Goal: Check status: Check status

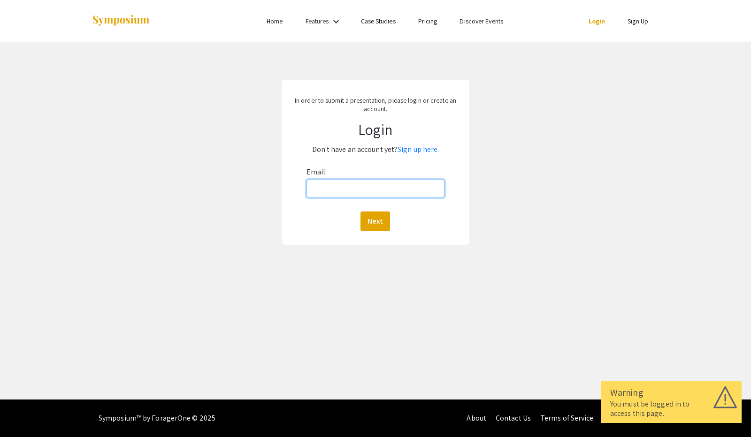
click at [321, 190] on input "Email:" at bounding box center [375, 189] width 138 height 18
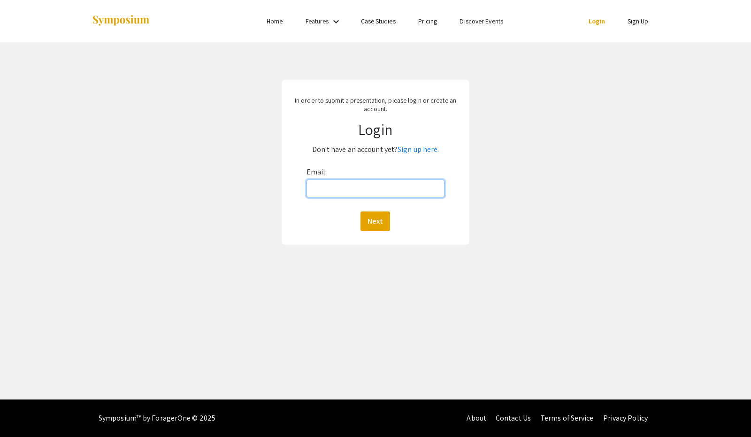
type input "[EMAIL_ADDRESS][DOMAIN_NAME]"
click at [374, 220] on button "Next" at bounding box center [375, 222] width 30 height 20
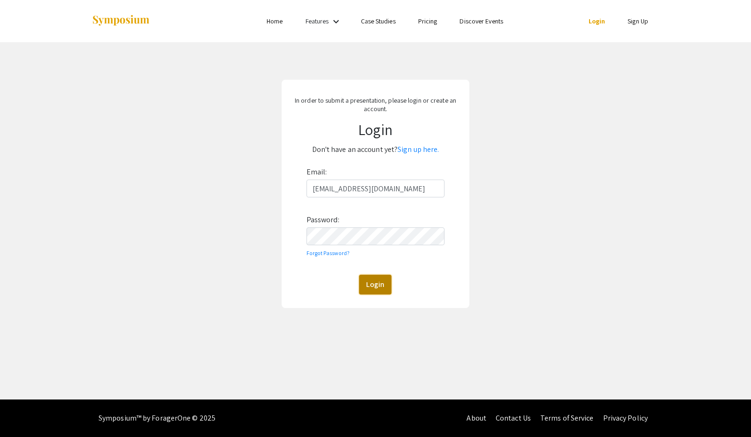
click at [375, 281] on button "Login" at bounding box center [375, 285] width 32 height 20
